Goal: Task Accomplishment & Management: Manage account settings

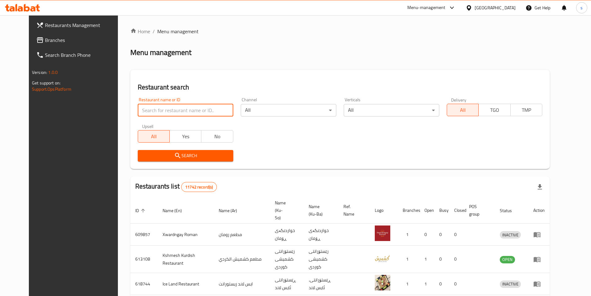
click at [157, 109] on input "search" at bounding box center [186, 110] width 96 height 12
paste input "762234"
type input "762234"
click button "Search" at bounding box center [186, 155] width 96 height 11
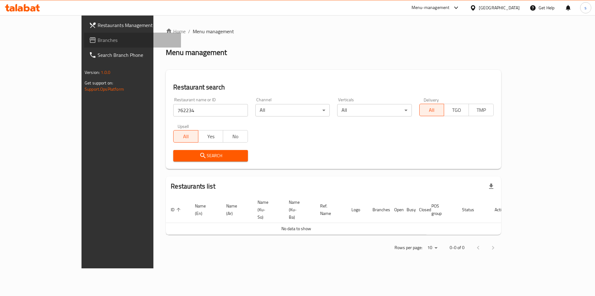
click at [98, 40] on span "Branches" at bounding box center [137, 39] width 78 height 7
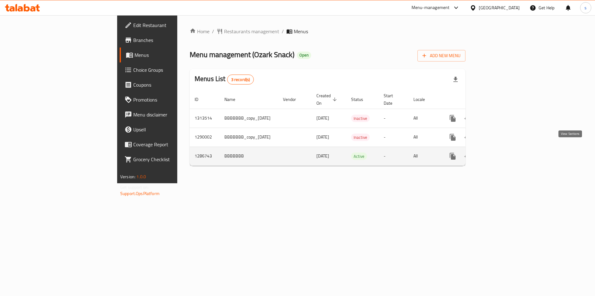
click at [501, 152] on icon "enhanced table" at bounding box center [497, 155] width 7 height 7
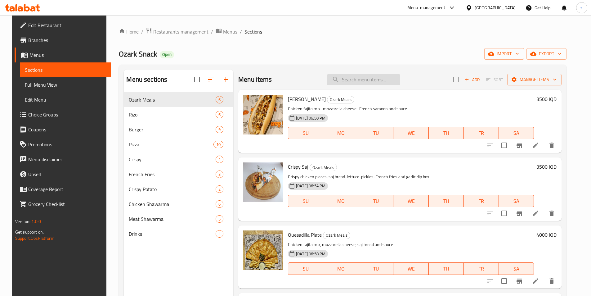
click at [364, 81] on input "search" at bounding box center [363, 79] width 73 height 11
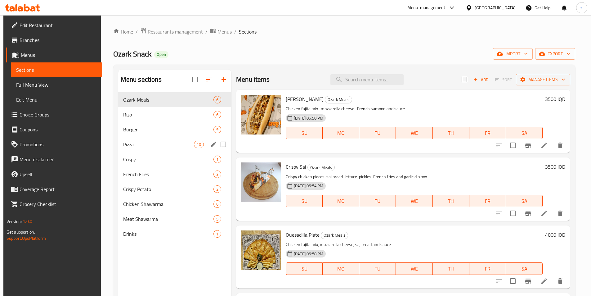
click at [143, 137] on div "Pizza 10" at bounding box center [174, 144] width 113 height 15
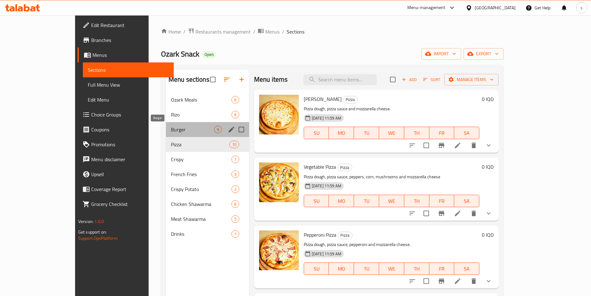
click at [171, 128] on span "Burger" at bounding box center [192, 129] width 43 height 7
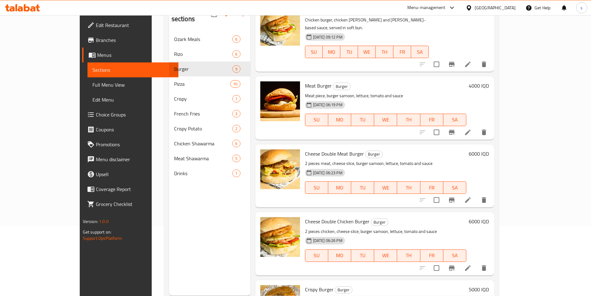
scroll to position [73, 0]
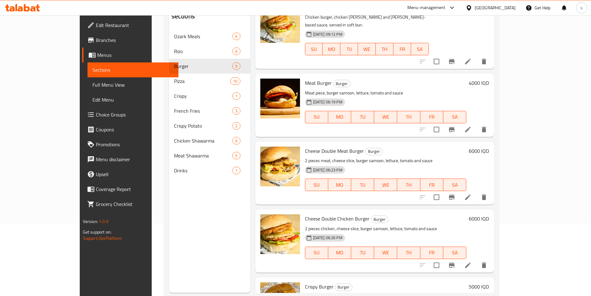
click at [305, 214] on span "Cheese Double Chicken Burger" at bounding box center [337, 218] width 65 height 9
copy h6 "Cheese Double Chicken Burger"
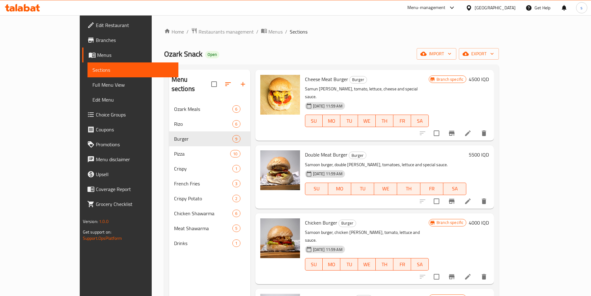
scroll to position [0, 0]
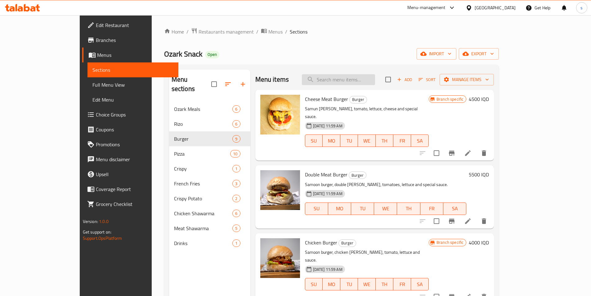
click at [375, 77] on input "search" at bounding box center [338, 79] width 73 height 11
paste input "Cheese Double Chicken Burger"
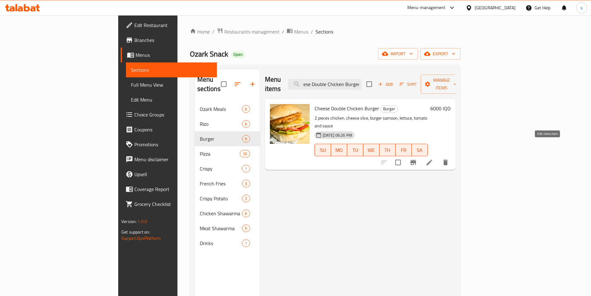
type input "Cheese Double Chicken Burger"
drag, startPoint x: 555, startPoint y: 142, endPoint x: 552, endPoint y: 142, distance: 3.7
click at [438, 157] on li at bounding box center [429, 162] width 17 height 11
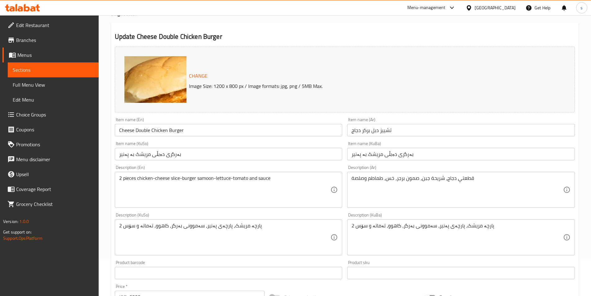
scroll to position [53, 0]
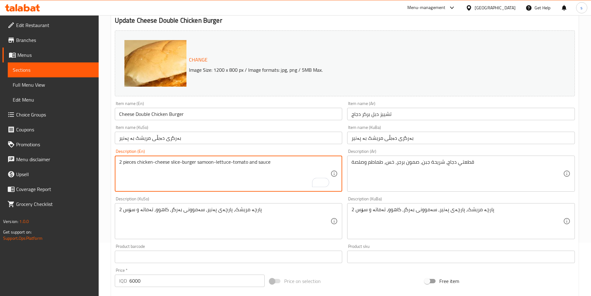
click at [154, 166] on textarea "2 pieces chicken-cheese slice-burger samoon-lettuce-tomato and sauce" at bounding box center [224, 173] width 211 height 29
click at [214, 182] on textarea "2 pieces chicken, cheese slice-burger samoon-lettuce-tomato and sauce" at bounding box center [224, 173] width 211 height 29
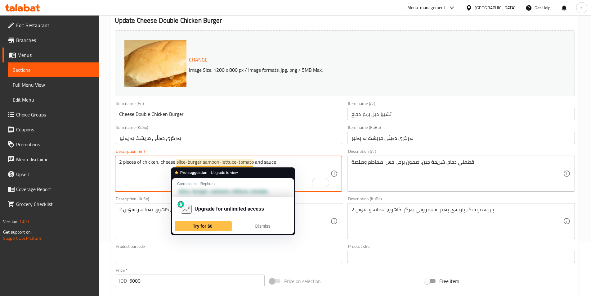
click at [188, 160] on textarea "2 pieces of chicken, cheese slice-burger samoon-lettuce-tomato and sauce" at bounding box center [224, 173] width 211 height 29
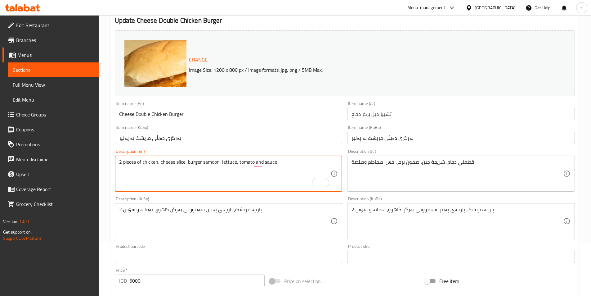
type textarea "2 pieces of chicken, cheese slice, burger samoon, lettuce, tomato and sauce"
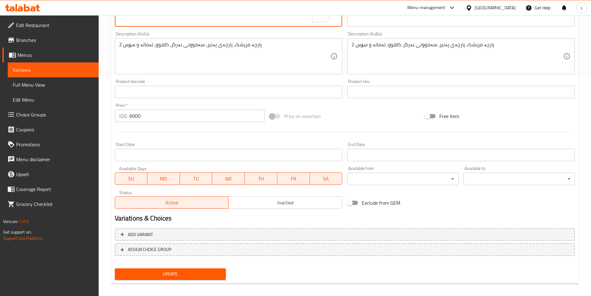
scroll to position [223, 0]
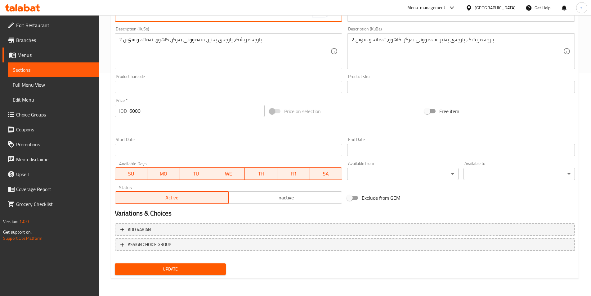
click at [186, 274] on button "Update" at bounding box center [170, 268] width 111 height 11
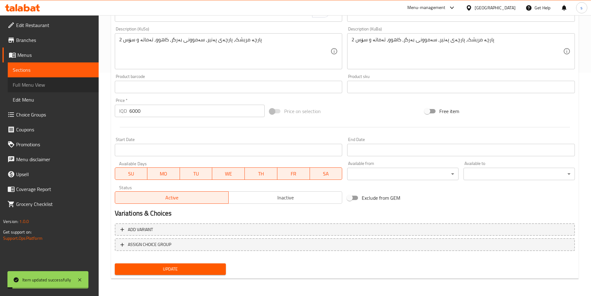
click at [46, 87] on span "Full Menu View" at bounding box center [53, 84] width 81 height 7
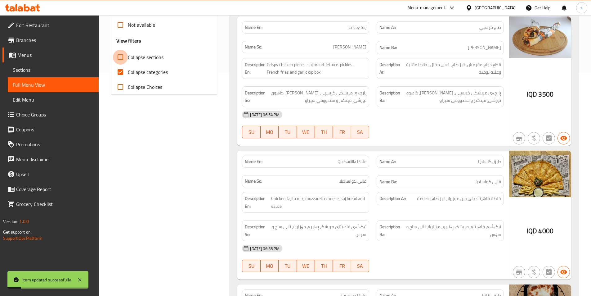
click at [121, 61] on input "Collapse sections" at bounding box center [120, 57] width 15 height 15
checkbox input "true"
click at [121, 78] on input "Collapse categories" at bounding box center [120, 72] width 15 height 15
checkbox input "false"
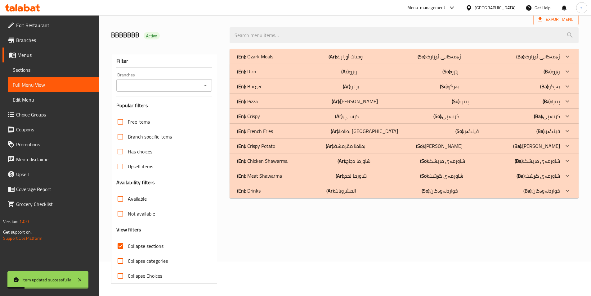
scroll to position [34, 0]
click at [205, 87] on icon "Open" at bounding box center [205, 85] width 7 height 7
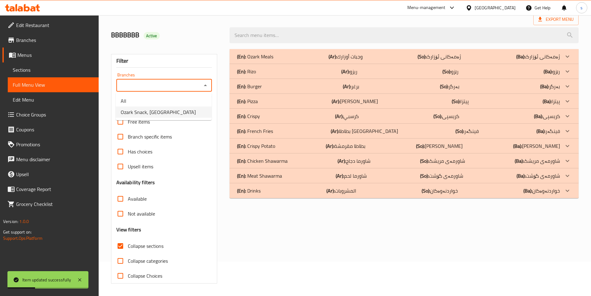
click at [191, 112] on li "Ozark Snack, [GEOGRAPHIC_DATA]" at bounding box center [164, 111] width 96 height 11
type input "Ozark Snack, [GEOGRAPHIC_DATA]"
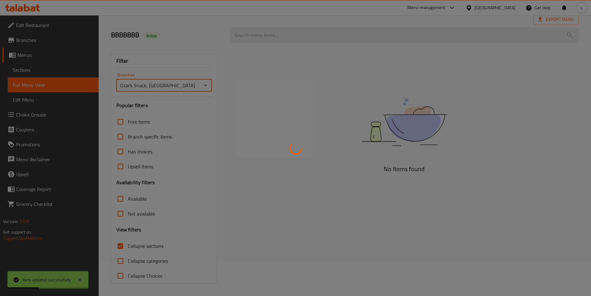
click at [263, 29] on div at bounding box center [295, 148] width 591 height 296
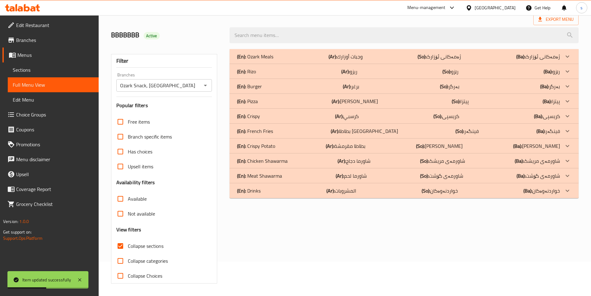
click at [267, 34] on input "search" at bounding box center [403, 35] width 349 height 16
paste input "Cheese Double Chicken Burger"
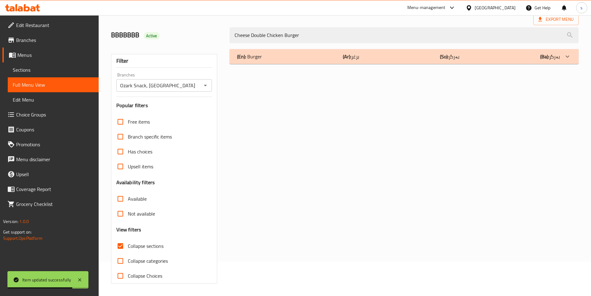
type input "Cheese Double Chicken Burger"
click at [275, 53] on div "(En): Burger (Ar): برغر (So): بەرگر (Ba): بەرگر" at bounding box center [398, 56] width 323 height 7
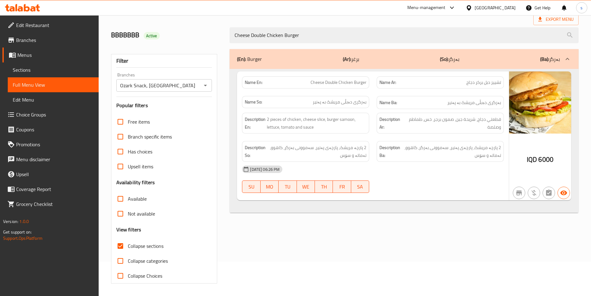
click at [23, 69] on span "Sections" at bounding box center [53, 69] width 81 height 7
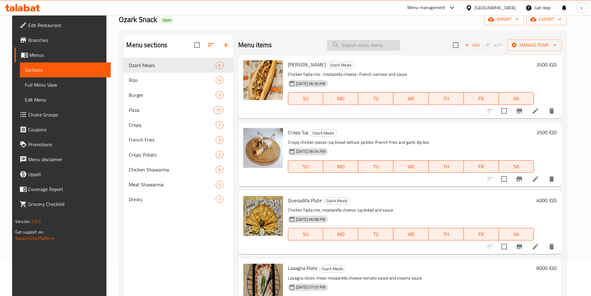
click at [357, 41] on input "search" at bounding box center [363, 45] width 73 height 11
type input "v"
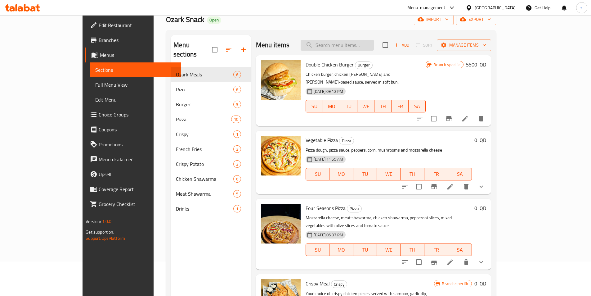
paste input "Crispy Burger"
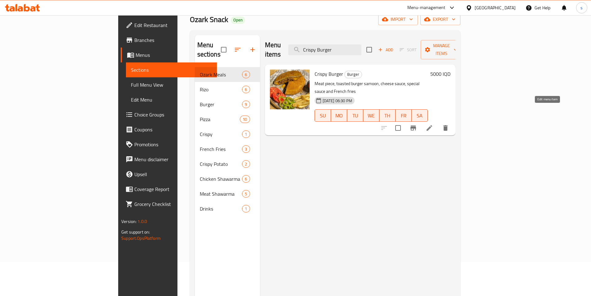
type input "Crispy Burger"
click at [433, 124] on icon at bounding box center [428, 127] width 7 height 7
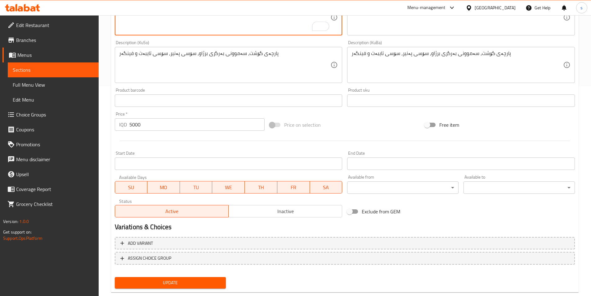
scroll to position [223, 0]
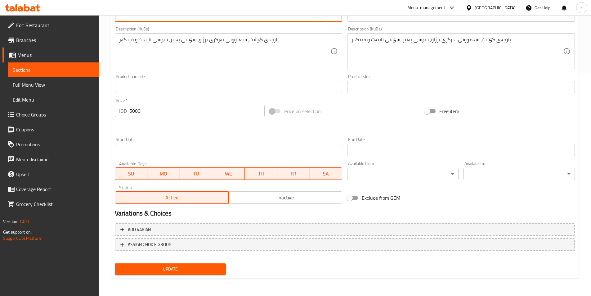
type textarea "Meat piece, toasted burger samoon, cheese sauce, special sauce and French fries"
click at [151, 270] on span "Update" at bounding box center [170, 269] width 101 height 8
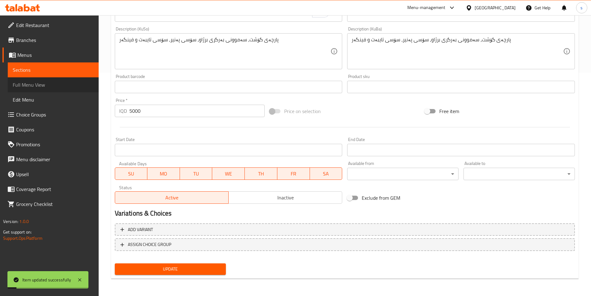
click at [44, 86] on span "Full Menu View" at bounding box center [53, 84] width 81 height 7
